Goal: Task Accomplishment & Management: Complete application form

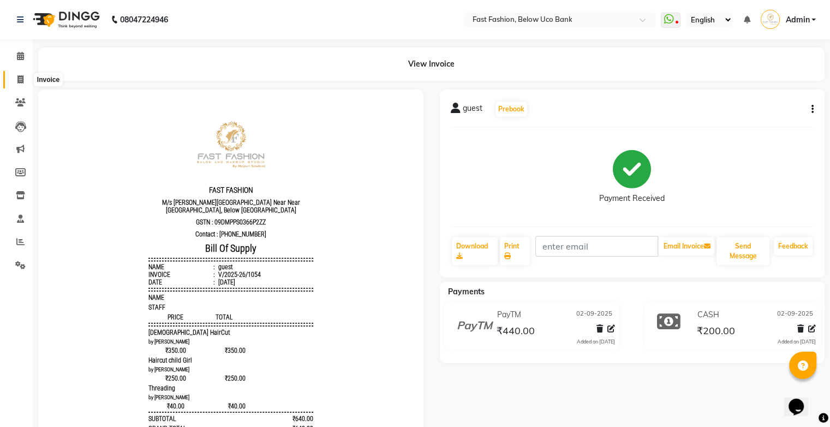
drag, startPoint x: 15, startPoint y: 76, endPoint x: 30, endPoint y: 84, distance: 17.1
click at [16, 77] on span at bounding box center [20, 80] width 19 height 13
select select "service"
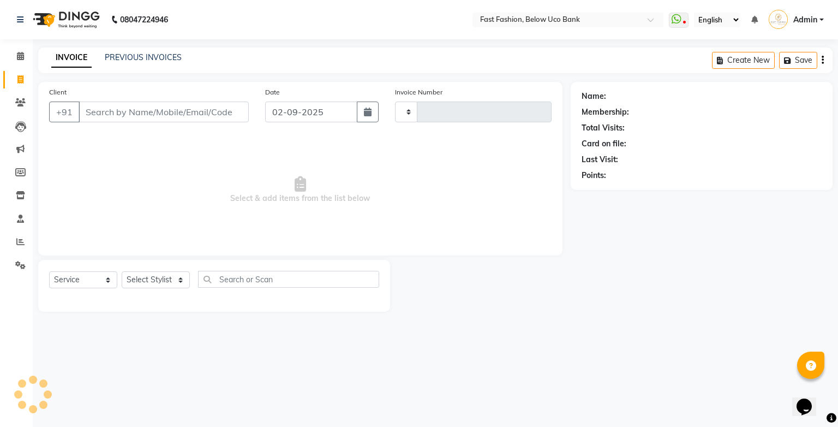
type input "1055"
select select "4228"
click at [117, 113] on input "Client" at bounding box center [164, 111] width 170 height 21
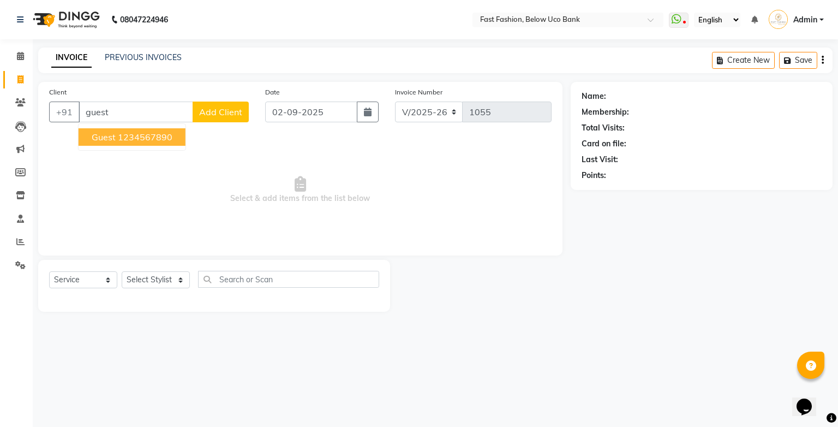
click at [111, 133] on span "guest" at bounding box center [104, 136] width 24 height 11
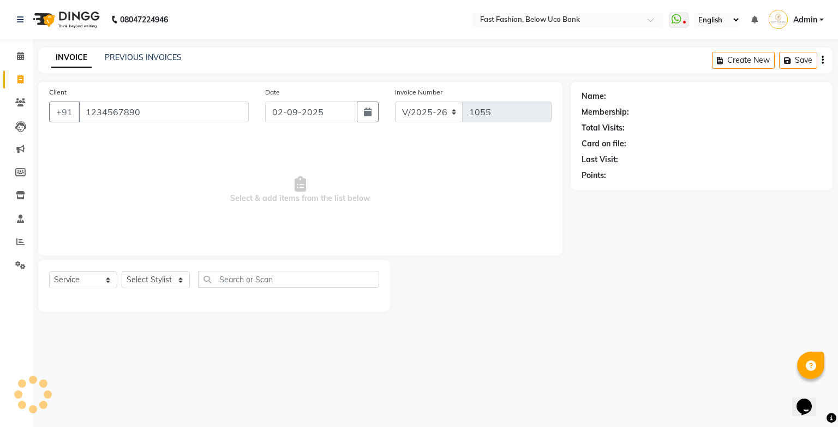
type input "1234567890"
click at [175, 280] on select "Select Stylist ali anjali ashish golu mamta [PERSON_NAME] [PERSON_NAME] [PERSON…" at bounding box center [156, 279] width 68 height 17
select select "22049"
click at [122, 272] on select "Select Stylist ali anjali ashish golu mamta [PERSON_NAME] [PERSON_NAME] [PERSON…" at bounding box center [156, 279] width 68 height 17
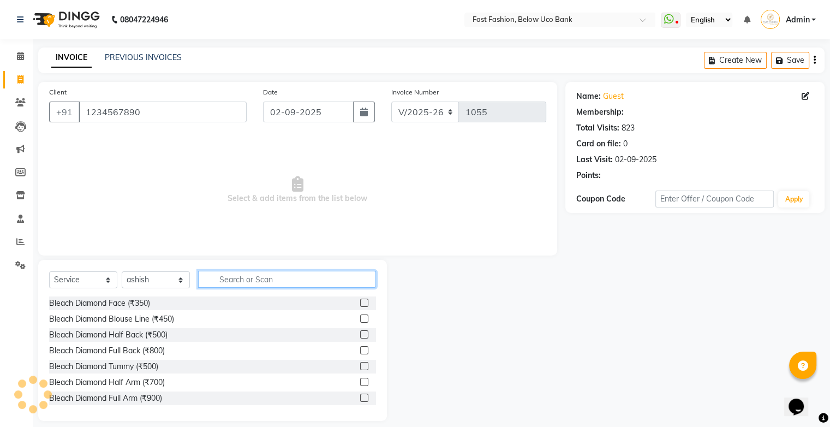
click at [257, 285] on input "text" at bounding box center [287, 279] width 178 height 17
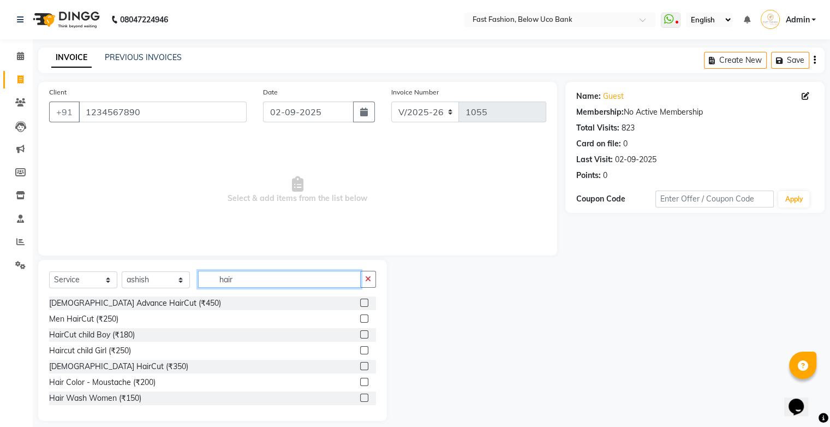
type input "hair"
click at [360, 318] on label at bounding box center [364, 318] width 8 height 8
click at [360, 318] on input "checkbox" at bounding box center [363, 318] width 7 height 7
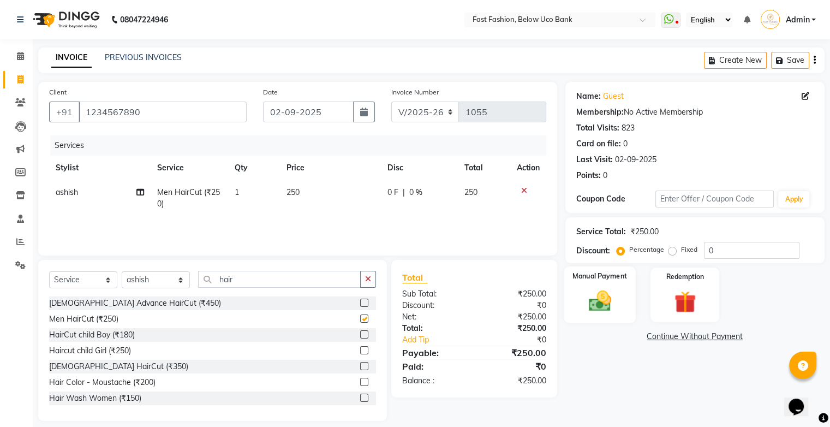
checkbox input "false"
click at [594, 283] on div "Manual Payment" at bounding box center [599, 294] width 71 height 56
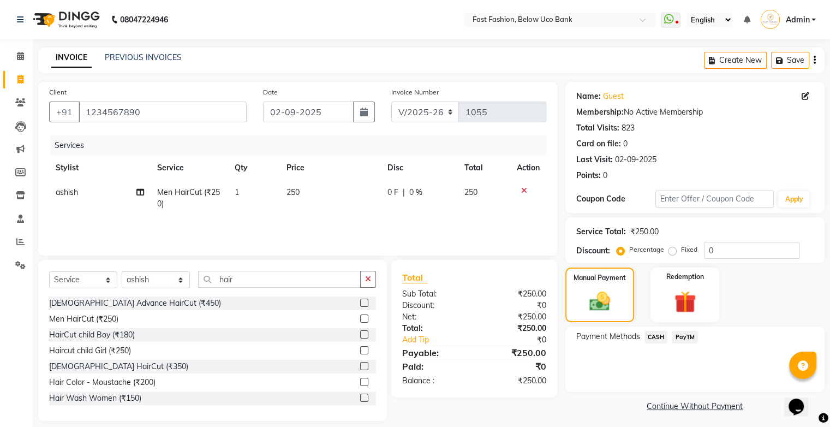
click at [679, 333] on span "PayTM" at bounding box center [685, 337] width 26 height 13
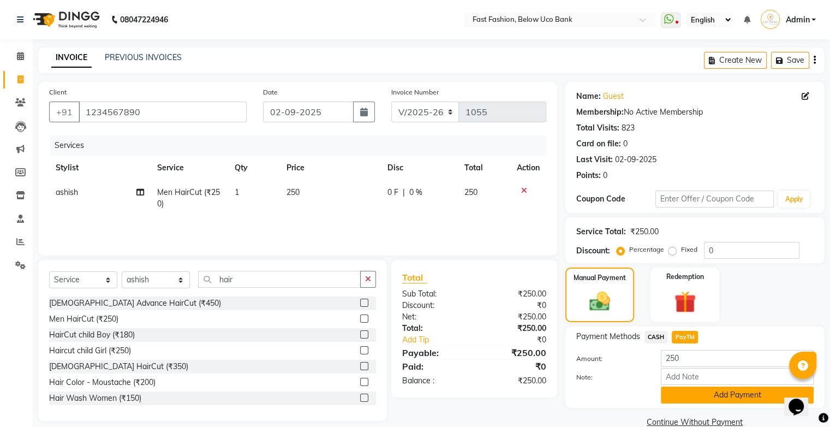
click at [722, 398] on button "Add Payment" at bounding box center [737, 394] width 153 height 17
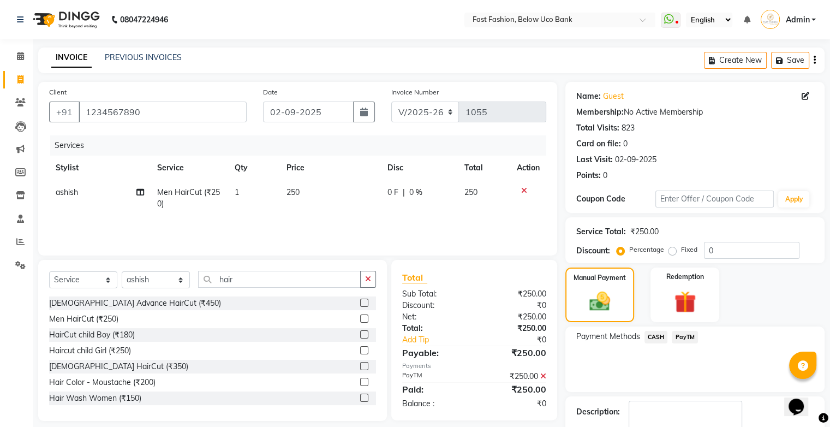
scroll to position [48, 0]
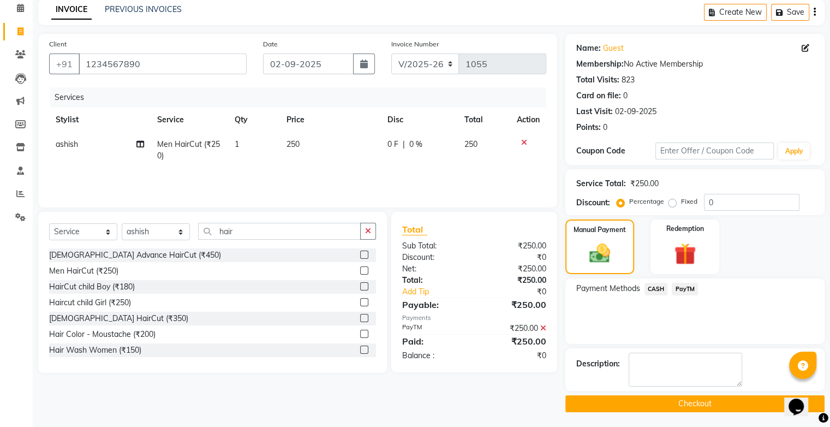
click at [705, 403] on button "Checkout" at bounding box center [694, 403] width 259 height 17
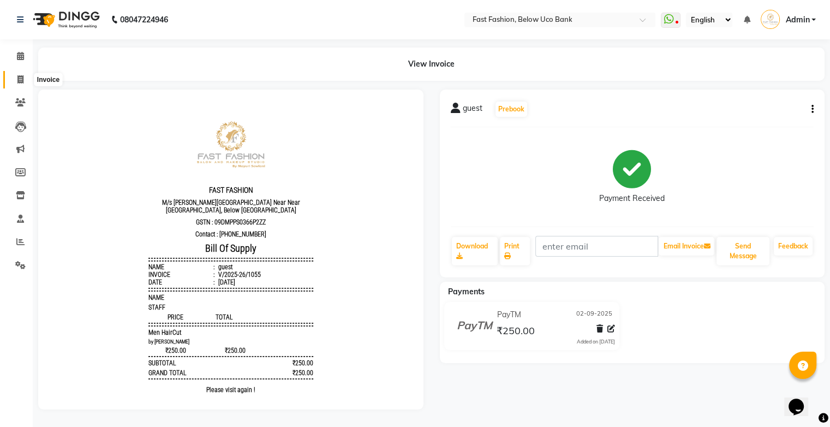
drag, startPoint x: 17, startPoint y: 80, endPoint x: 38, endPoint y: 80, distance: 20.7
click at [17, 80] on icon at bounding box center [20, 79] width 6 height 8
select select "service"
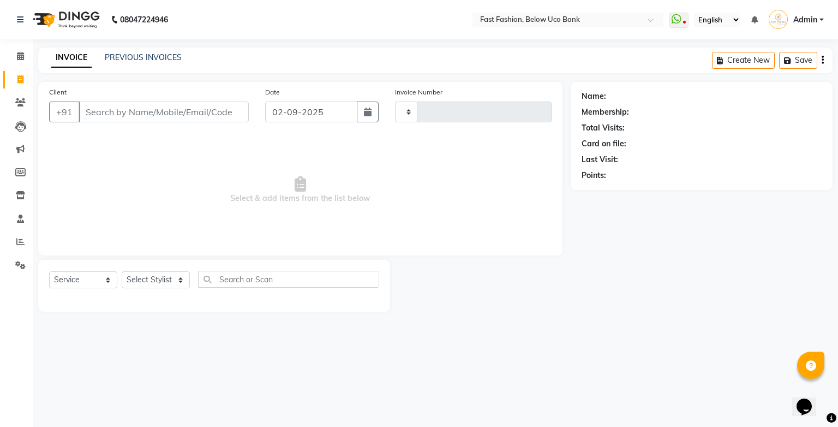
type input "1056"
select select "4228"
click at [119, 111] on input "Client" at bounding box center [164, 111] width 170 height 21
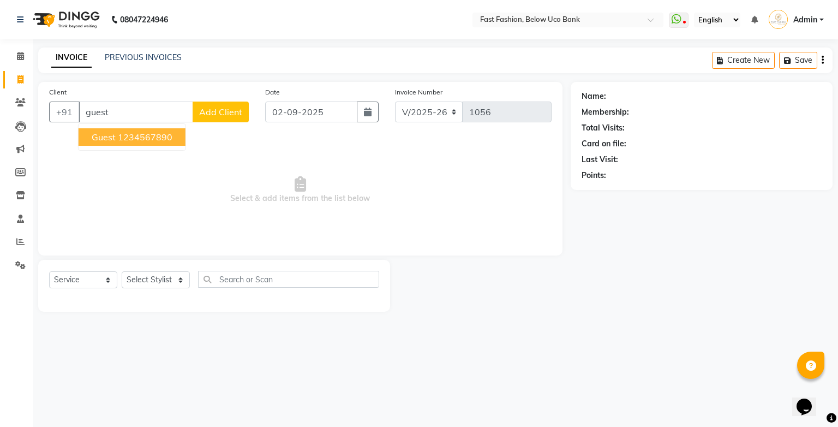
click at [112, 146] on ngb-typeahead-window "guest 1234567890" at bounding box center [132, 136] width 108 height 27
click at [122, 137] on ngb-highlight "1234567890" at bounding box center [145, 136] width 55 height 11
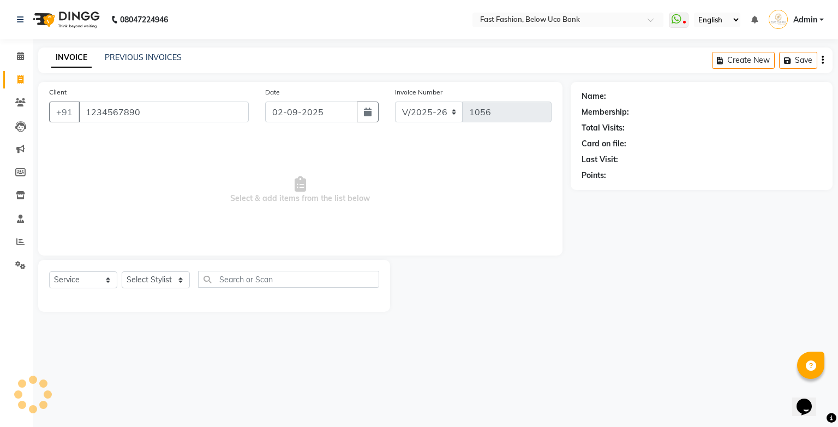
type input "1234567890"
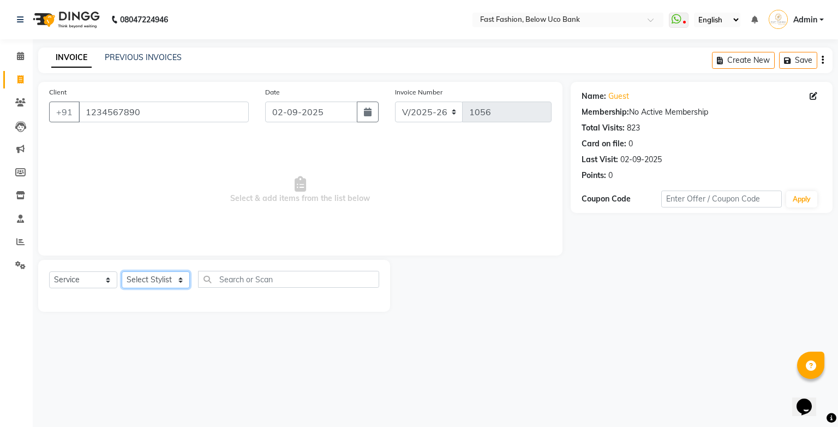
click at [170, 278] on select "Select Stylist ali anjali ashish golu mamta [PERSON_NAME] [PERSON_NAME] [PERSON…" at bounding box center [156, 279] width 68 height 17
click at [122, 272] on select "Select Stylist ali anjali ashish golu mamta [PERSON_NAME] [PERSON_NAME] [PERSON…" at bounding box center [156, 279] width 68 height 17
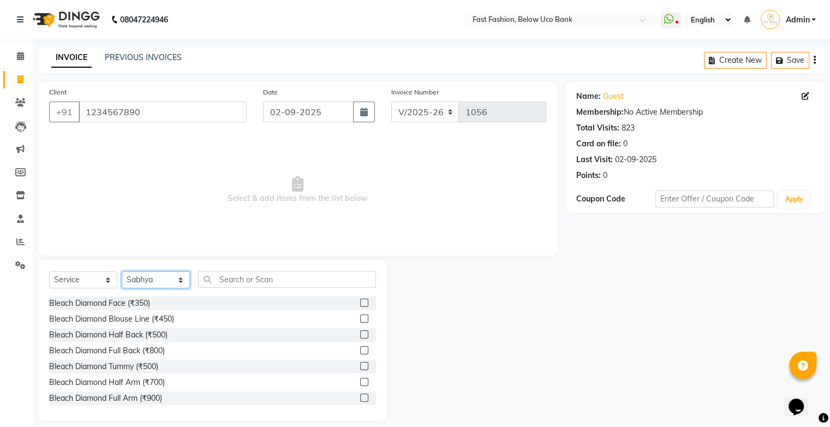
click at [160, 273] on select "Select Stylist ali anjali ashish golu mamta [PERSON_NAME] [PERSON_NAME] [PERSON…" at bounding box center [156, 279] width 68 height 17
select select "22410"
click at [122, 272] on select "Select Stylist ali anjali ashish golu mamta [PERSON_NAME] [PERSON_NAME] [PERSON…" at bounding box center [156, 279] width 68 height 17
click at [232, 277] on input "text" at bounding box center [287, 279] width 178 height 17
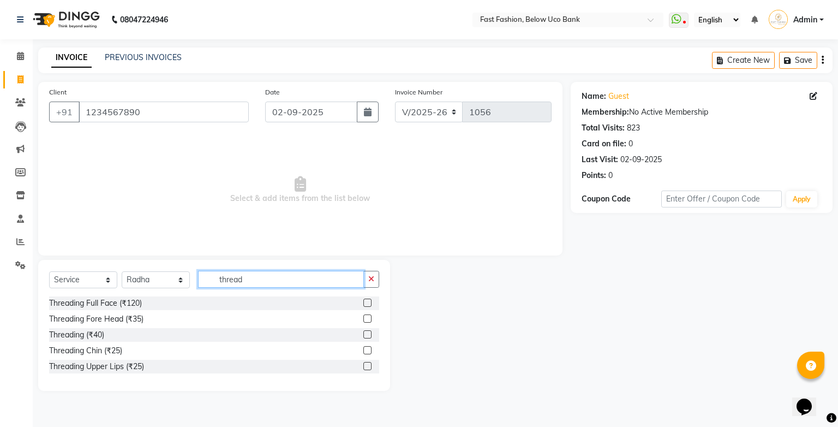
type input "thread"
click at [370, 334] on label at bounding box center [367, 334] width 8 height 8
click at [370, 334] on input "checkbox" at bounding box center [366, 334] width 7 height 7
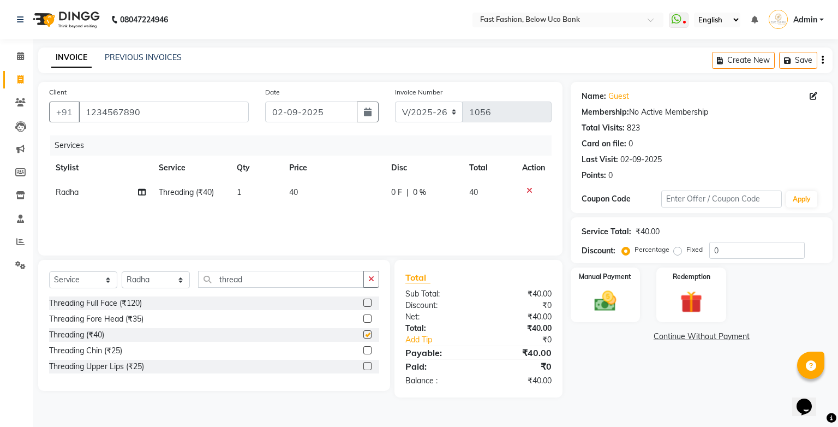
checkbox input "false"
click at [367, 366] on label at bounding box center [367, 366] width 8 height 8
click at [367, 366] on input "checkbox" at bounding box center [366, 366] width 7 height 7
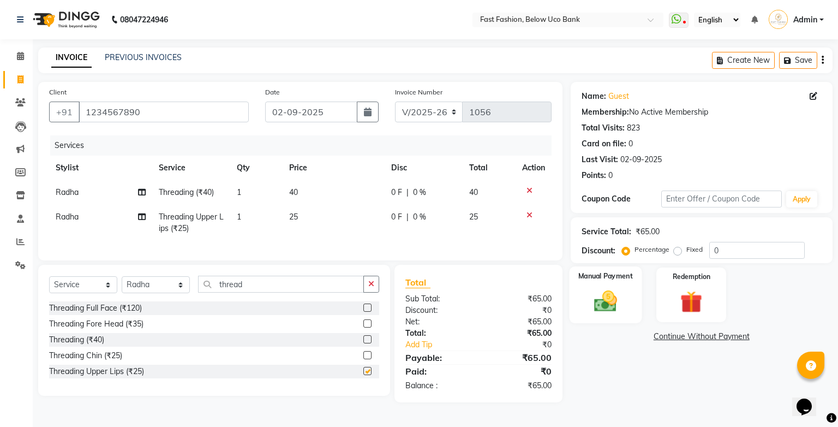
checkbox input "false"
click at [591, 291] on img at bounding box center [604, 301] width 37 height 26
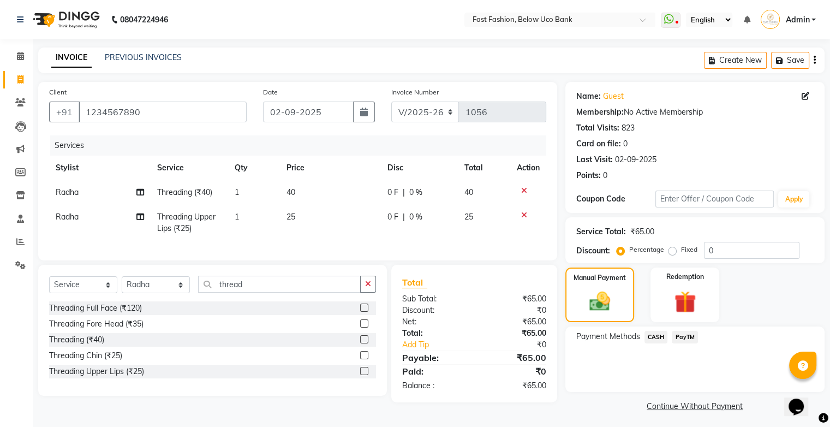
click at [658, 337] on span "CASH" at bounding box center [655, 337] width 23 height 13
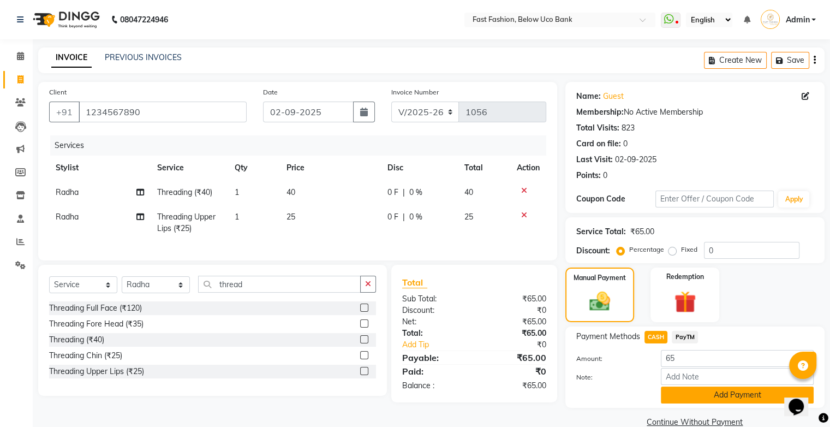
click at [711, 393] on button "Add Payment" at bounding box center [737, 394] width 153 height 17
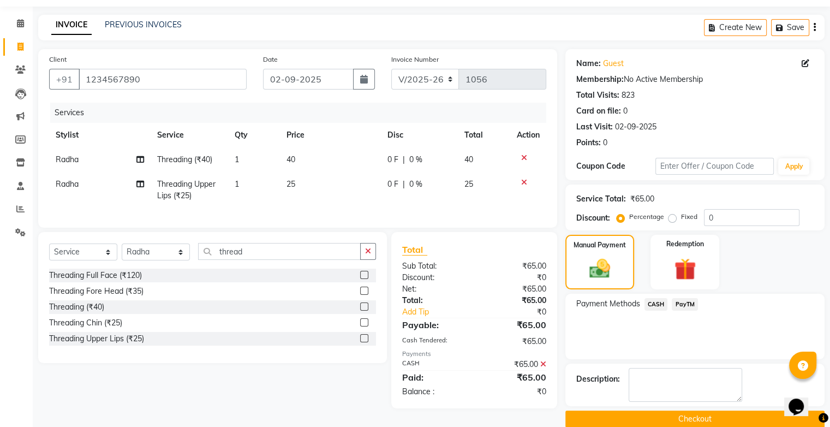
scroll to position [48, 0]
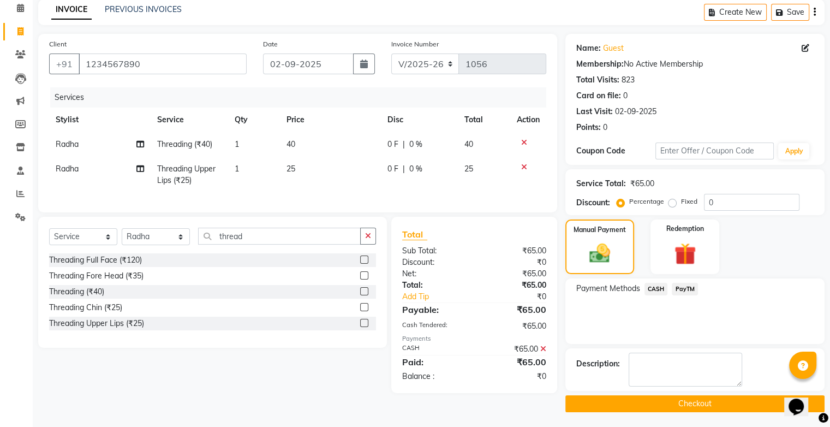
click at [538, 355] on div "₹65.00" at bounding box center [514, 348] width 80 height 11
click at [541, 352] on icon at bounding box center [543, 349] width 6 height 8
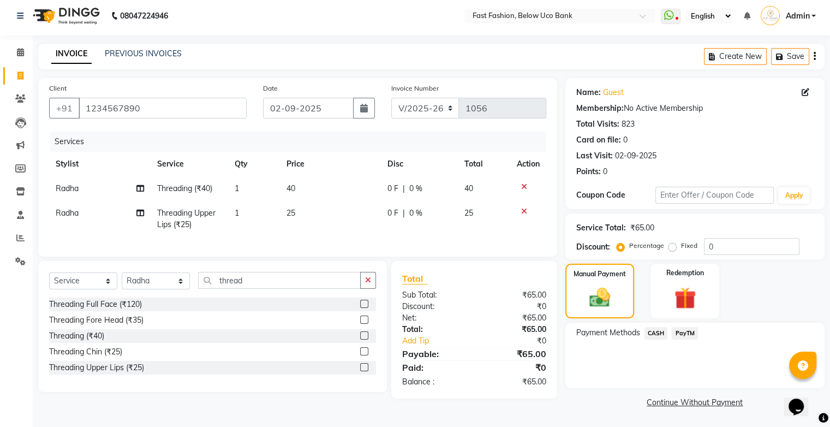
scroll to position [3, 0]
click at [589, 282] on div "Manual Payment" at bounding box center [599, 291] width 71 height 56
drag, startPoint x: 589, startPoint y: 282, endPoint x: 676, endPoint y: 333, distance: 101.4
click at [676, 333] on span "PayTM" at bounding box center [685, 334] width 26 height 13
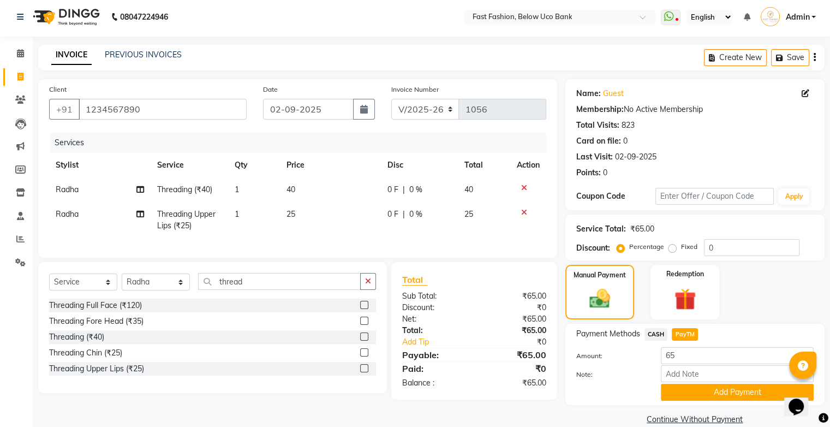
scroll to position [20, 0]
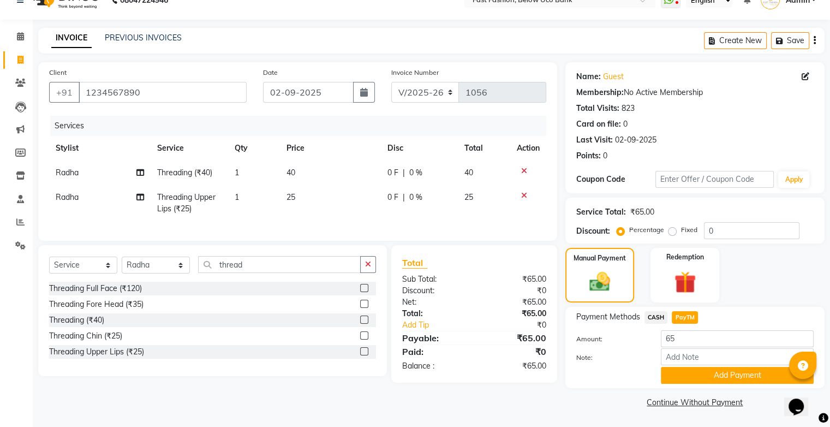
click at [661, 316] on span "CASH" at bounding box center [655, 317] width 23 height 13
click at [698, 370] on button "Add Payment" at bounding box center [737, 375] width 153 height 17
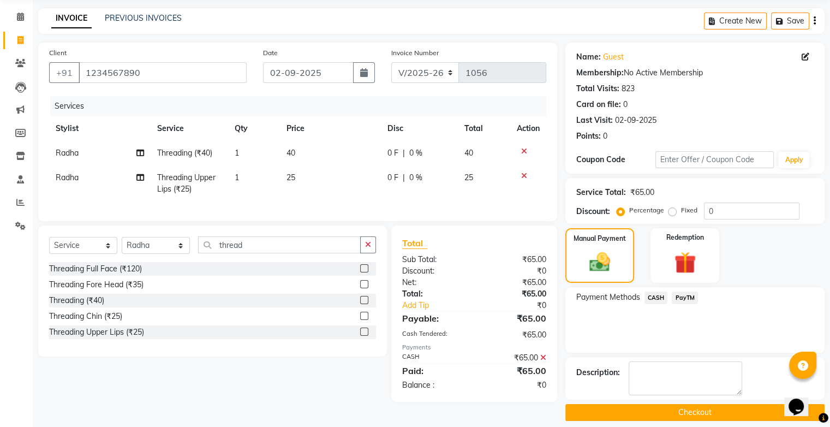
scroll to position [48, 0]
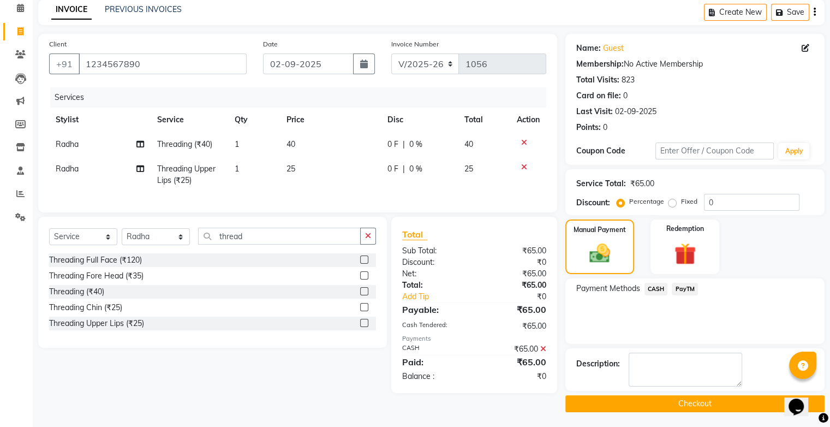
click at [674, 403] on button "Checkout" at bounding box center [694, 403] width 259 height 17
